Goal: Task Accomplishment & Management: Manage account settings

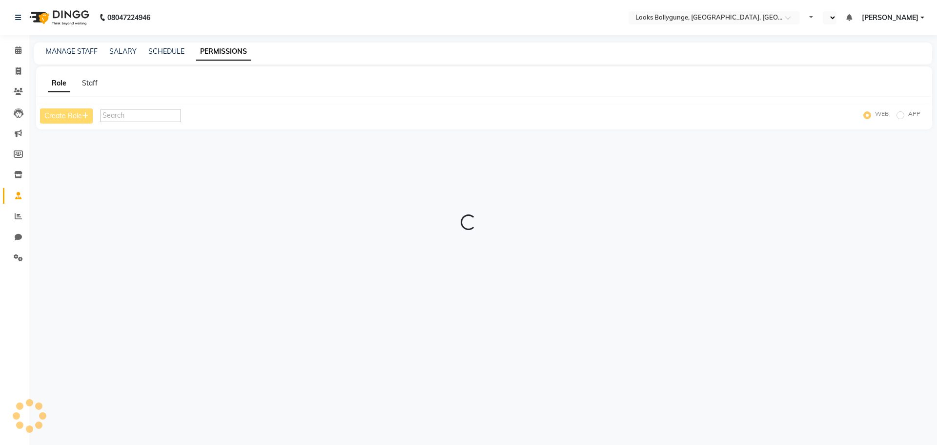
select select "en"
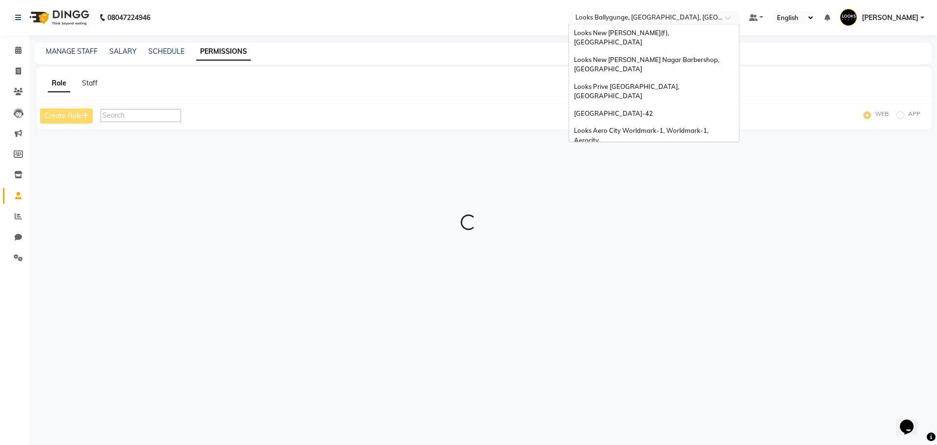
click at [612, 17] on input "text" at bounding box center [644, 19] width 142 height 10
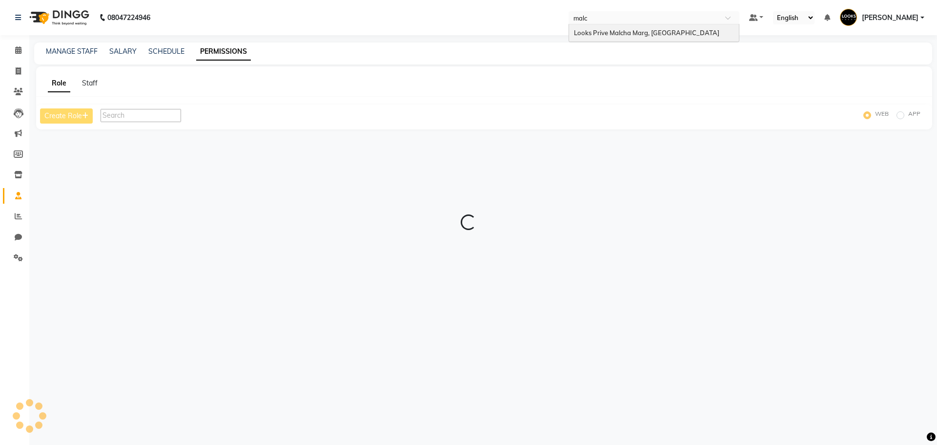
type input "malch"
click at [610, 34] on span "Looks Prive Malcha Marg, [GEOGRAPHIC_DATA]" at bounding box center [646, 33] width 145 height 8
click at [17, 255] on icon at bounding box center [18, 257] width 9 height 7
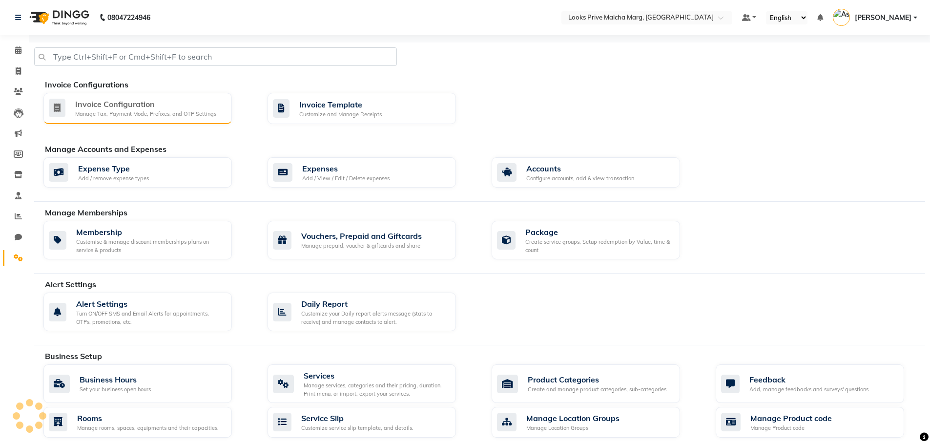
click at [186, 104] on div "Invoice Configuration" at bounding box center [145, 104] width 141 height 12
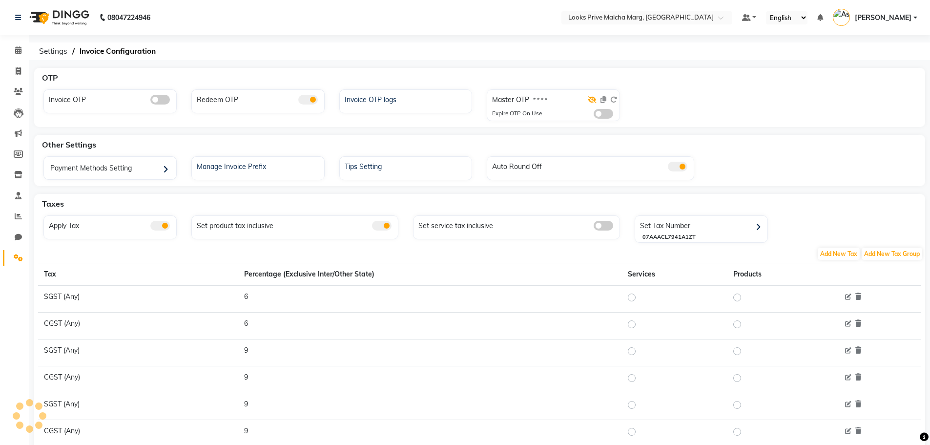
click at [591, 96] on icon at bounding box center [592, 99] width 9 height 7
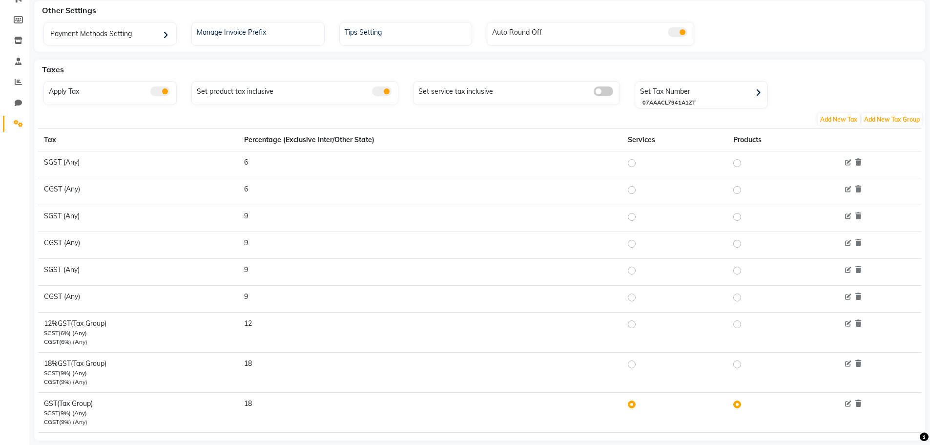
scroll to position [152, 0]
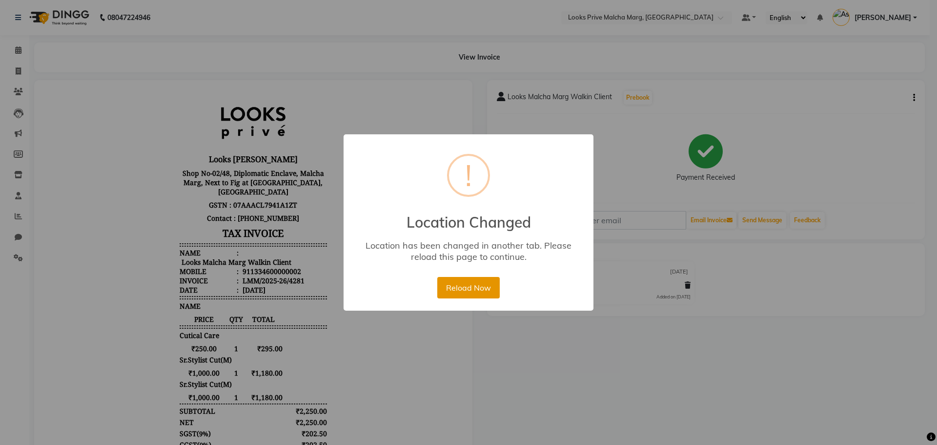
drag, startPoint x: 450, startPoint y: 290, endPoint x: 453, endPoint y: 284, distance: 7.4
click at [451, 290] on button "Reload Now" at bounding box center [468, 287] width 62 height 21
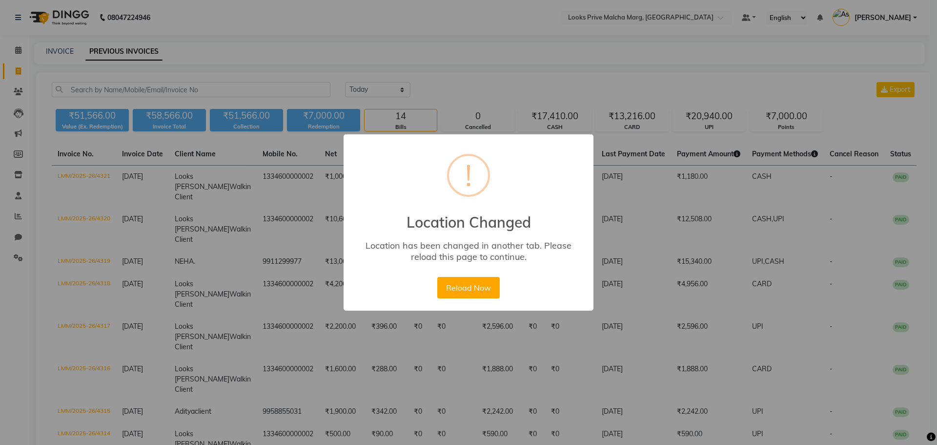
select select "[DATE]"
drag, startPoint x: 0, startPoint y: 0, endPoint x: 437, endPoint y: 176, distance: 471.3
click at [468, 291] on button "Reload Now" at bounding box center [468, 287] width 62 height 21
